Goal: Task Accomplishment & Management: Complete application form

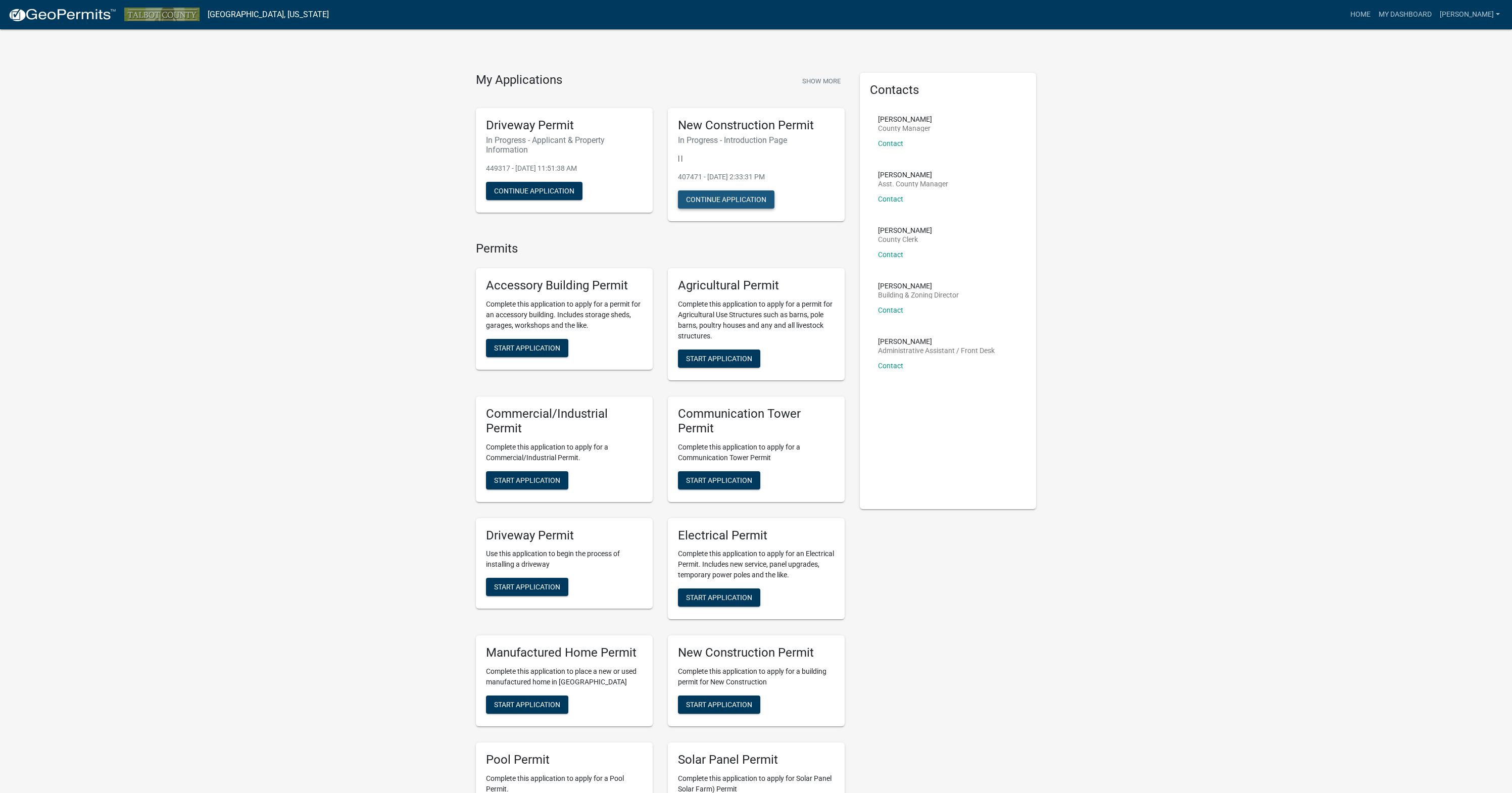
click at [735, 199] on button "Continue Application" at bounding box center [726, 199] width 96 height 18
click at [814, 80] on button "Show More" at bounding box center [822, 81] width 47 height 16
click at [820, 79] on button "Show More" at bounding box center [822, 81] width 47 height 16
